Goal: Navigation & Orientation: Find specific page/section

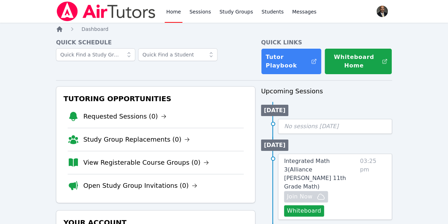
click at [57, 27] on icon "Breadcrumb" at bounding box center [59, 29] width 7 height 7
click at [57, 30] on icon "Breadcrumb" at bounding box center [60, 29] width 6 height 6
click at [58, 29] on icon "Breadcrumb" at bounding box center [60, 29] width 6 height 6
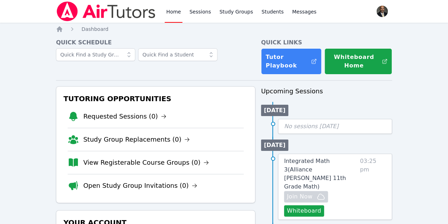
click at [170, 11] on link "Home" at bounding box center [173, 11] width 17 height 23
click at [169, 12] on link "Home" at bounding box center [173, 11] width 17 height 23
